Goal: Contribute content: Contribute content

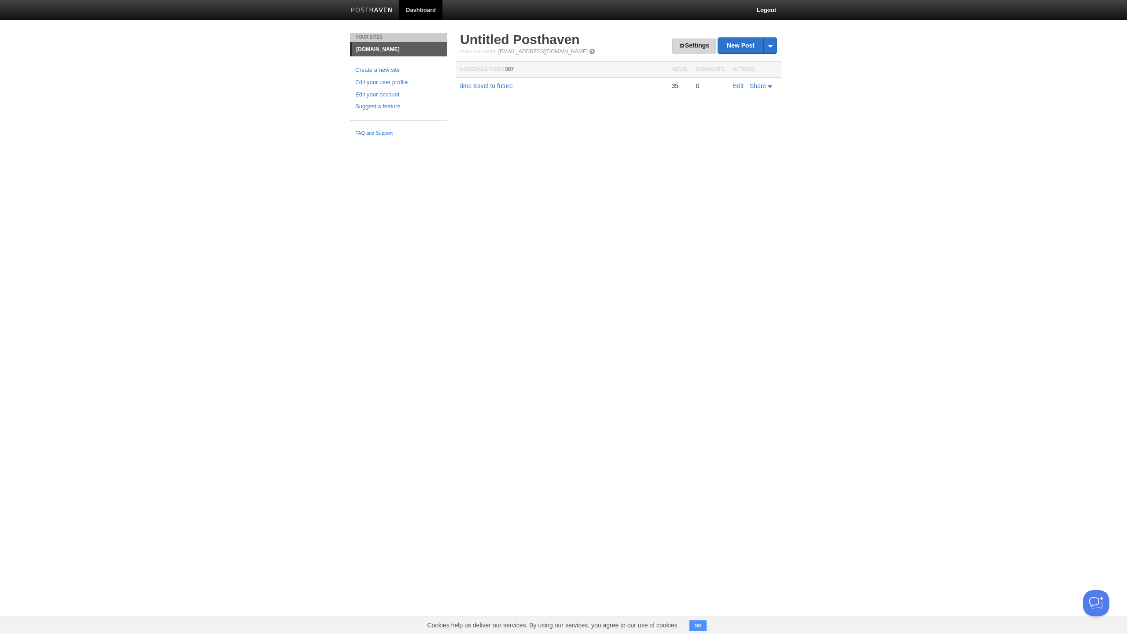
click at [683, 48] on link "Settings" at bounding box center [694, 46] width 44 height 16
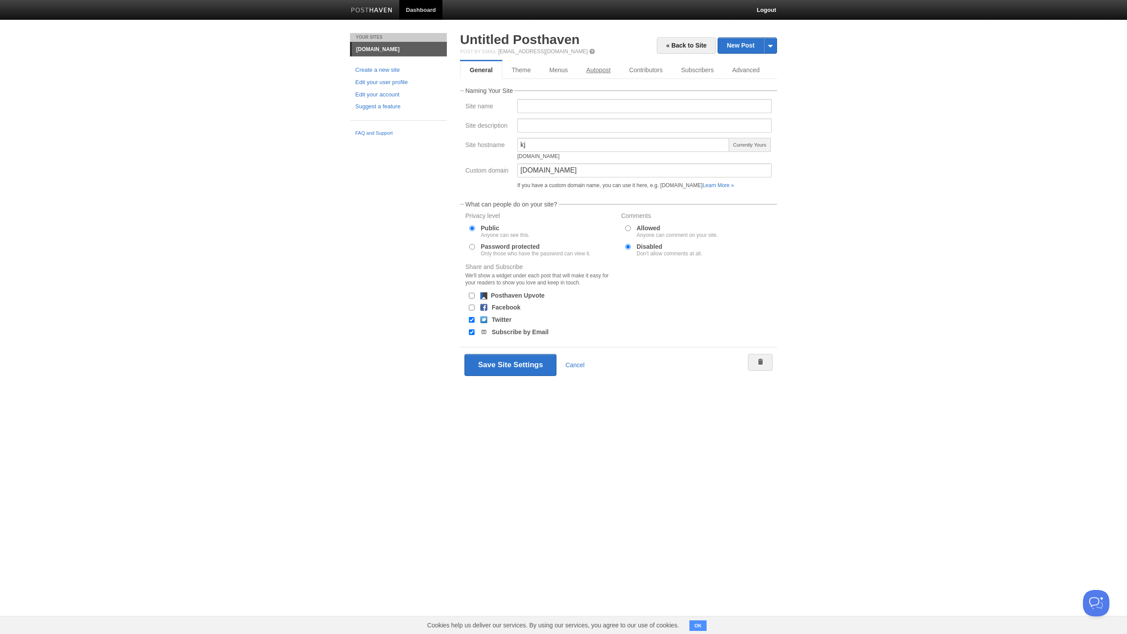
click at [604, 69] on link "Autopost" at bounding box center [598, 70] width 43 height 18
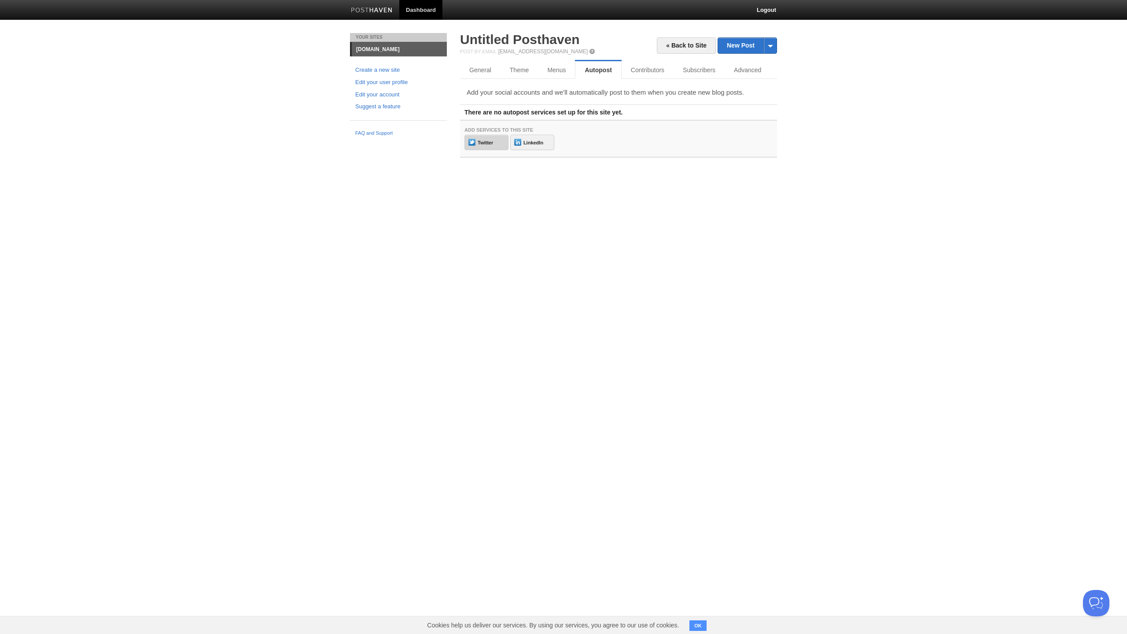
click at [500, 137] on link "Twitter" at bounding box center [486, 142] width 44 height 15
click at [389, 12] on img at bounding box center [372, 10] width 42 height 7
click at [704, 43] on link "« Back to Site" at bounding box center [686, 45] width 59 height 16
click at [489, 86] on link "time travel to future" at bounding box center [486, 85] width 53 height 7
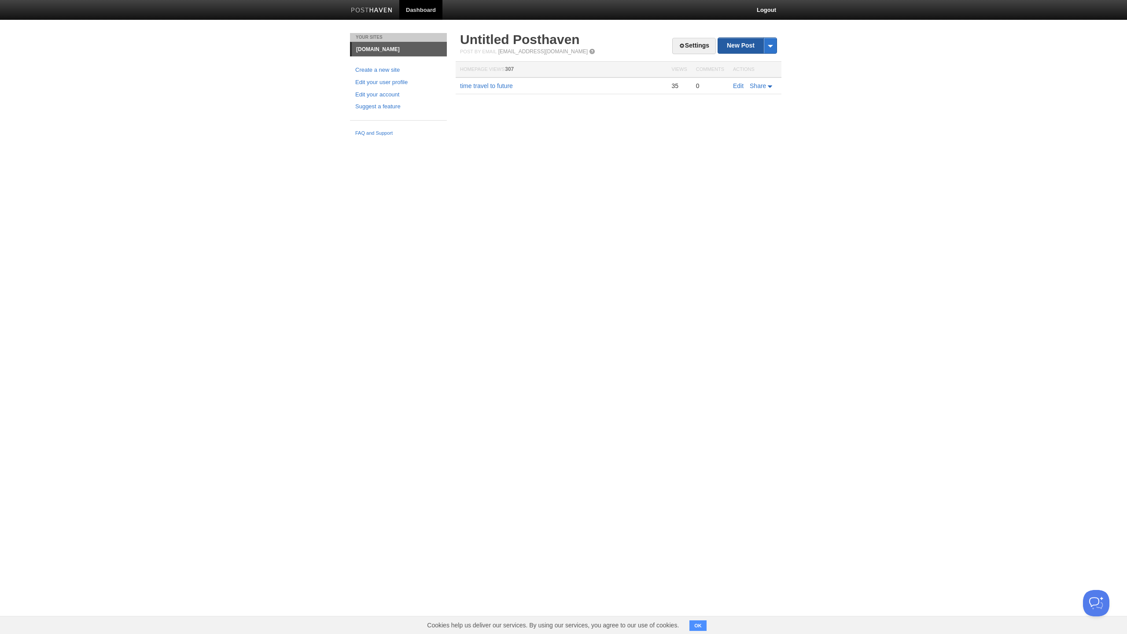
click at [745, 44] on link "New Post" at bounding box center [747, 45] width 59 height 15
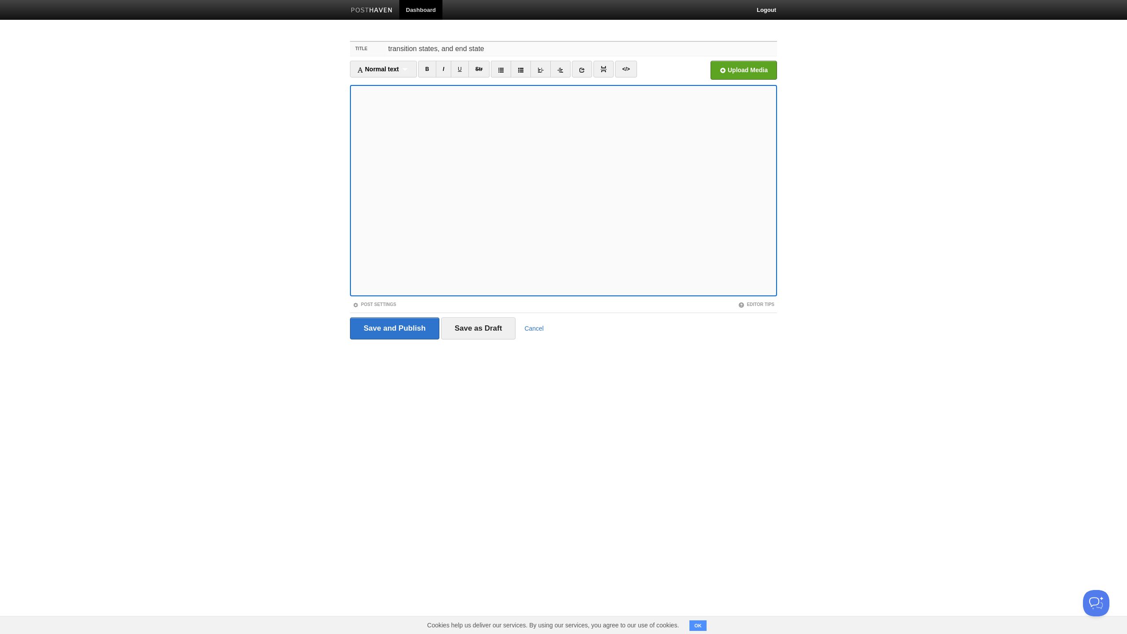
click at [459, 45] on input "transition states, and end state" at bounding box center [581, 49] width 391 height 14
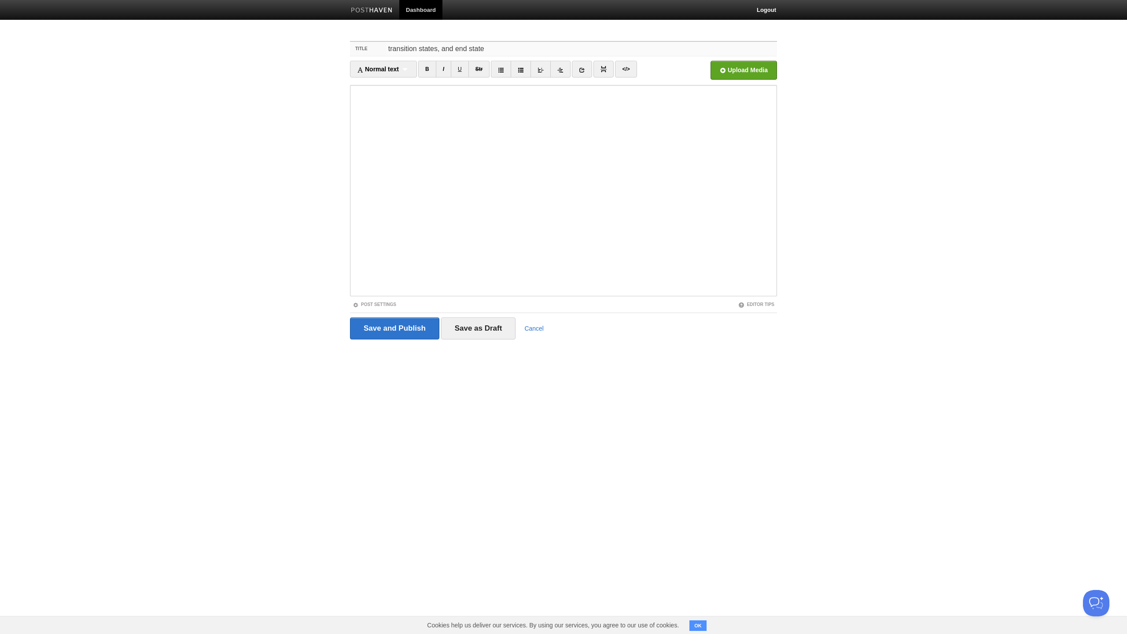
drag, startPoint x: 496, startPoint y: 49, endPoint x: 364, endPoint y: 51, distance: 131.6
click at [364, 51] on div "Title transition states, and end state" at bounding box center [563, 49] width 427 height 15
click at [425, 49] on input "transition states, and end state" at bounding box center [581, 49] width 391 height 14
drag, startPoint x: 465, startPoint y: 47, endPoint x: 374, endPoint y: 48, distance: 91.6
click at [374, 48] on div "Title transition states, and end state" at bounding box center [563, 49] width 427 height 15
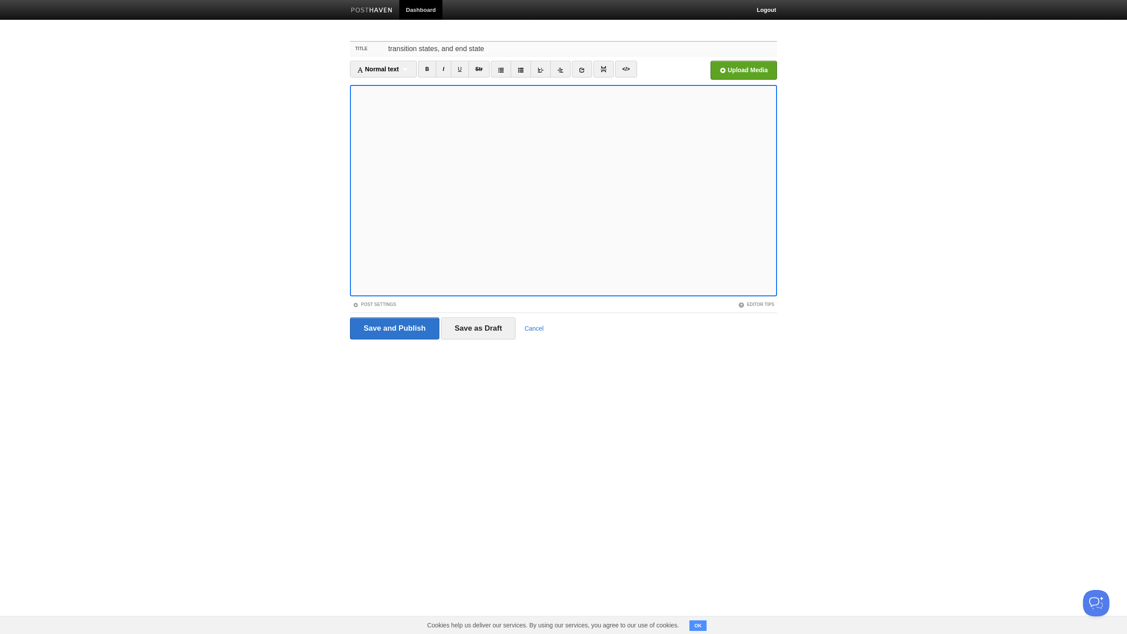
click at [447, 45] on input "transition states, and end state" at bounding box center [581, 49] width 391 height 14
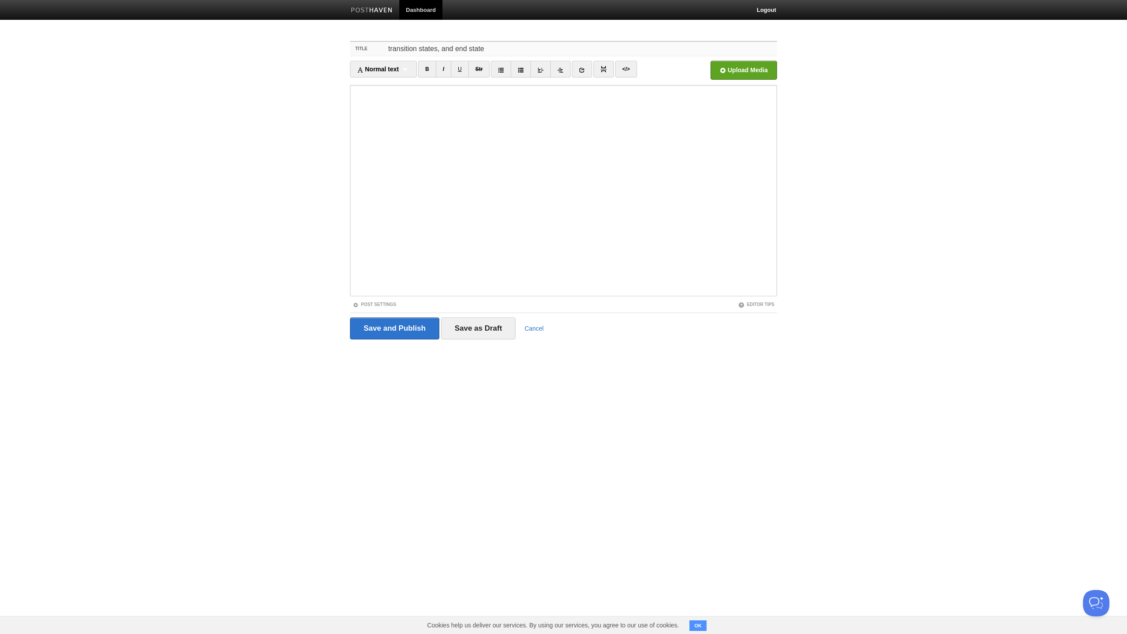
drag, startPoint x: 496, startPoint y: 44, endPoint x: 393, endPoint y: 51, distance: 103.6
click at [393, 51] on input "transition states, and end state" at bounding box center [581, 49] width 391 height 14
click at [478, 43] on input "transition states, and end state" at bounding box center [581, 49] width 391 height 14
drag, startPoint x: 499, startPoint y: 48, endPoint x: 380, endPoint y: 45, distance: 119.3
click at [380, 45] on div "Title transition states, and end state" at bounding box center [563, 49] width 427 height 15
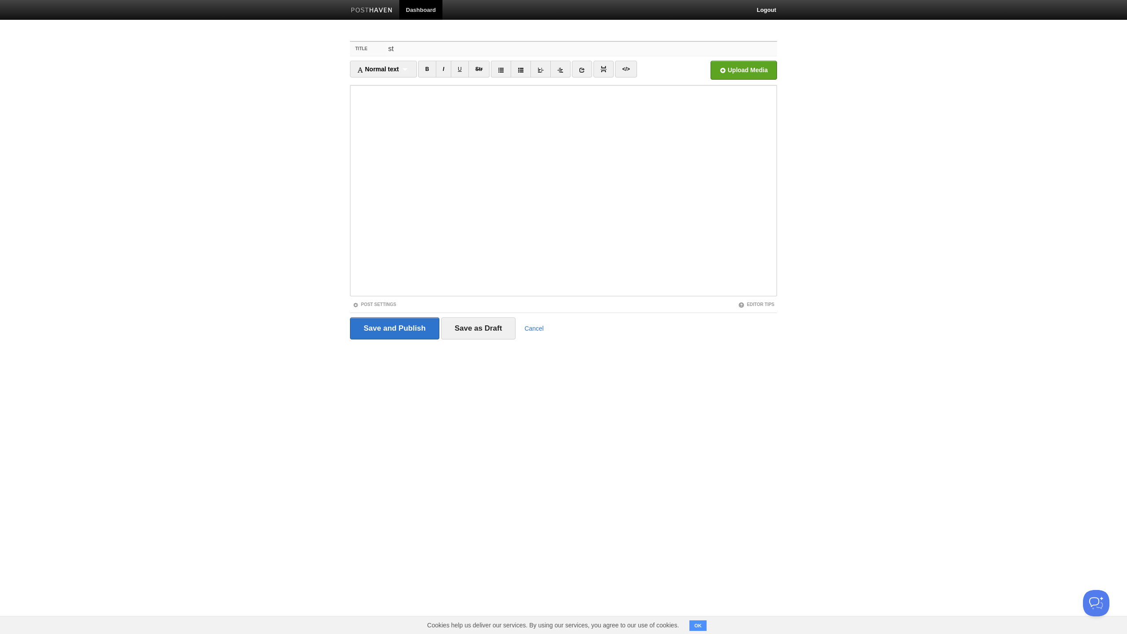
type input "s"
type input "3 stafes"
